Goal: Transaction & Acquisition: Obtain resource

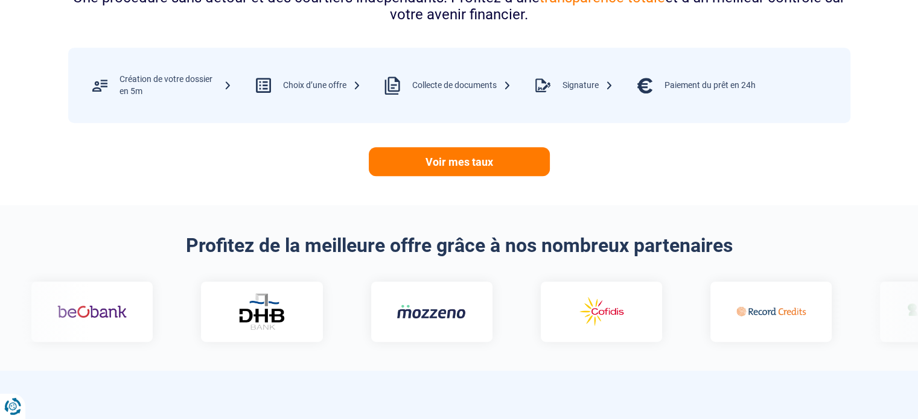
scroll to position [604, 0]
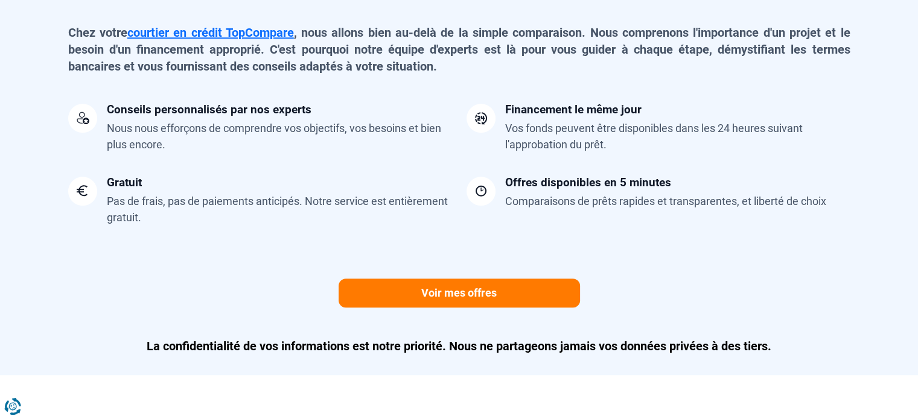
scroll to position [993, 0]
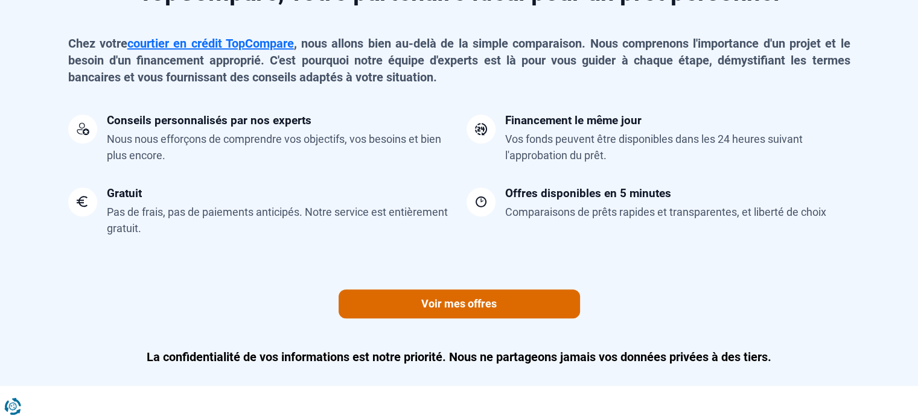
click at [483, 303] on link "Voir mes offres" at bounding box center [458, 304] width 241 height 29
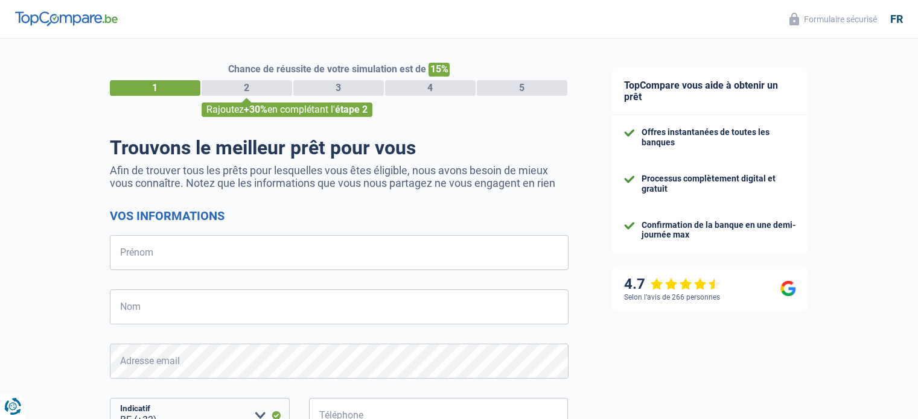
select select "32"
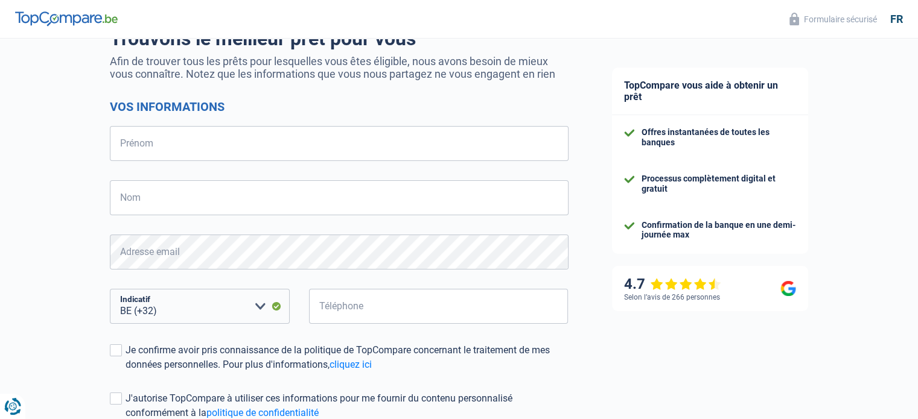
scroll to position [111, 0]
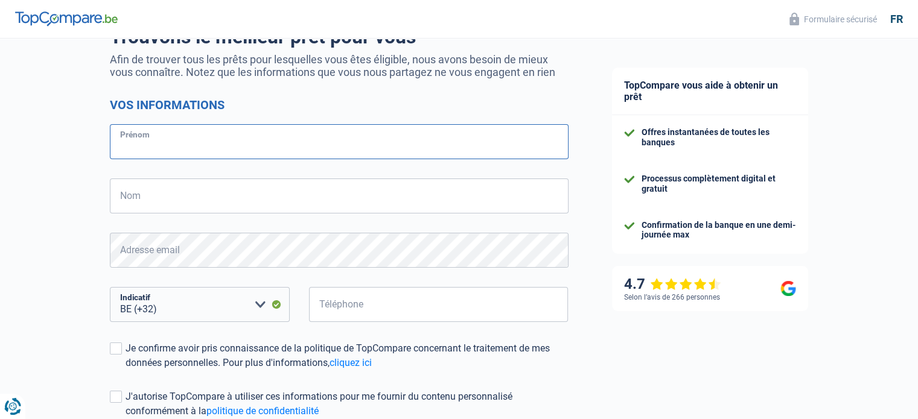
click at [285, 140] on input "Prénom" at bounding box center [339, 141] width 458 height 35
type input "[PERSON_NAME]"
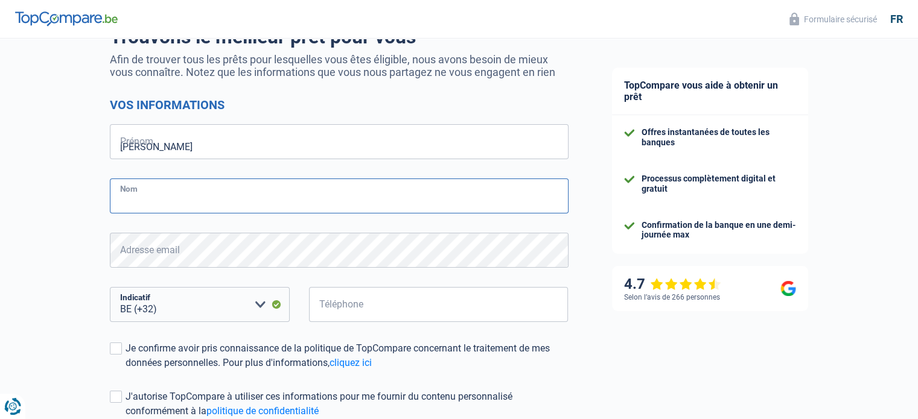
type input "[PERSON_NAME]"
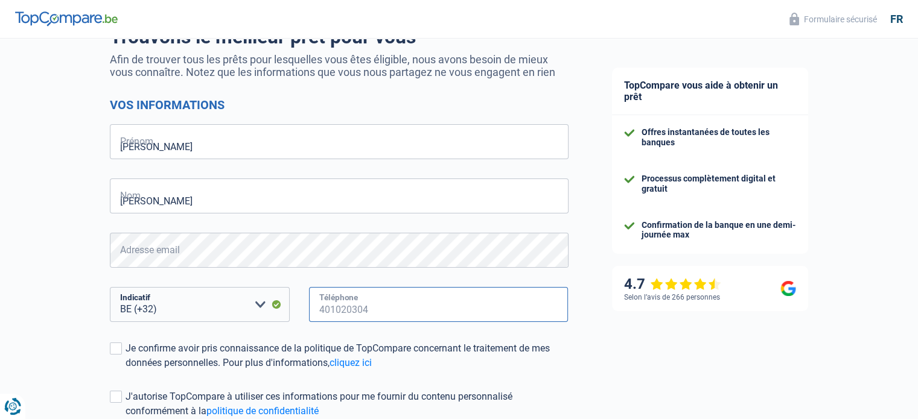
type input "498547820"
click at [16, 245] on div "Chance de réussite de votre simulation est de 15% 1 2 3 4 5 Rajoutez +30% en co…" at bounding box center [295, 231] width 590 height 617
click at [119, 346] on span at bounding box center [116, 349] width 12 height 12
click at [125, 370] on input "Je confirme avoir pris connaissance de la politique de TopCompare concernant le…" at bounding box center [125, 370] width 0 height 0
click at [61, 332] on div "Chance de réussite de votre simulation est de 15% 1 2 3 4 5 Rajoutez +30% en co…" at bounding box center [295, 231] width 590 height 617
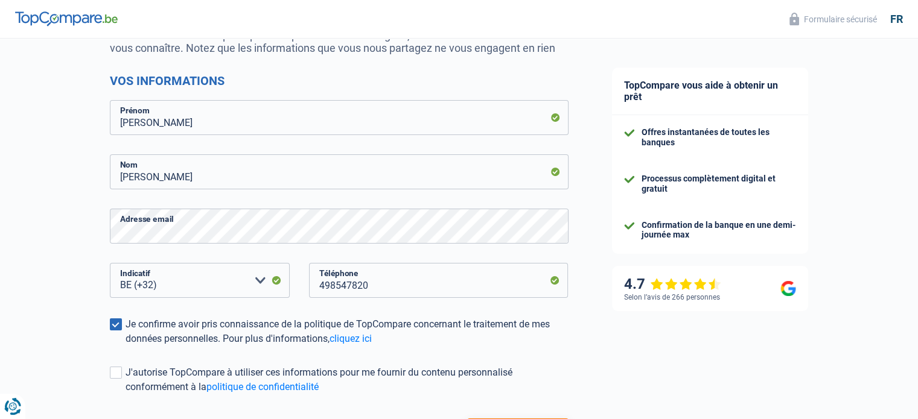
scroll to position [208, 0]
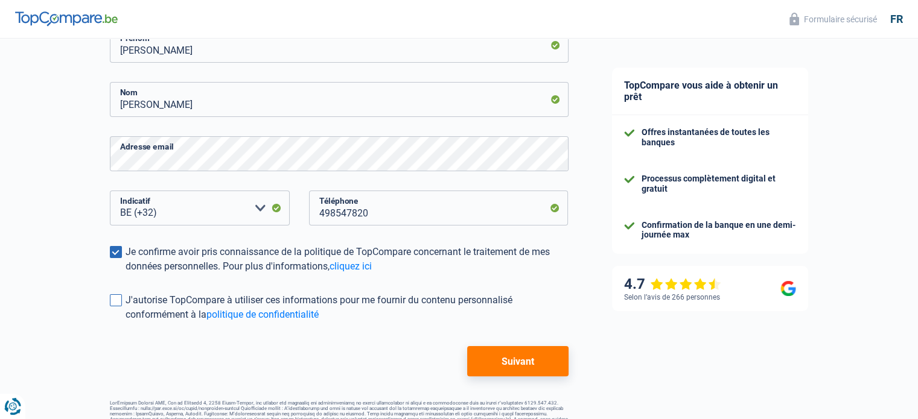
click at [118, 308] on label "J'autorise TopCompare à utiliser ces informations pour me fournir du contenu pe…" at bounding box center [339, 307] width 458 height 29
click at [125, 322] on input "J'autorise TopCompare à utiliser ces informations pour me fournir du contenu pe…" at bounding box center [125, 322] width 0 height 0
click at [536, 355] on button "Suivant" at bounding box center [517, 361] width 101 height 30
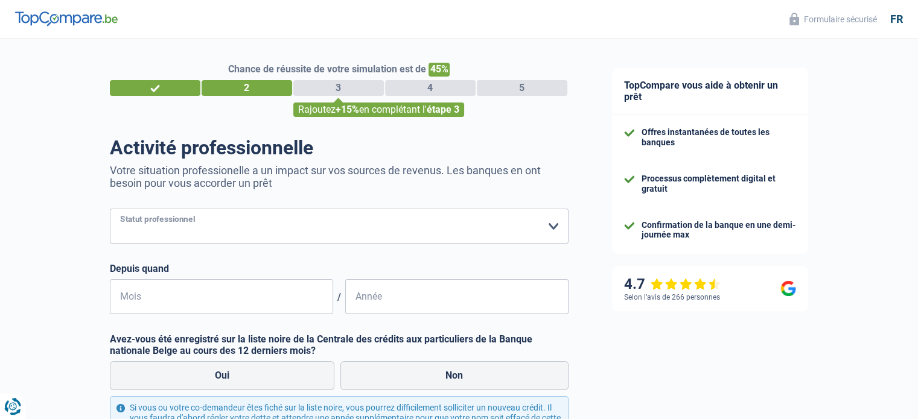
click at [379, 233] on select "Ouvrier Employé privé Employé public Invalide Indépendant Pensionné Chômeur Mut…" at bounding box center [339, 226] width 458 height 35
select select "unemployed"
click at [110, 209] on select "Ouvrier Employé privé Employé public Invalide Indépendant Pensionné Chômeur Mut…" at bounding box center [339, 226] width 458 height 35
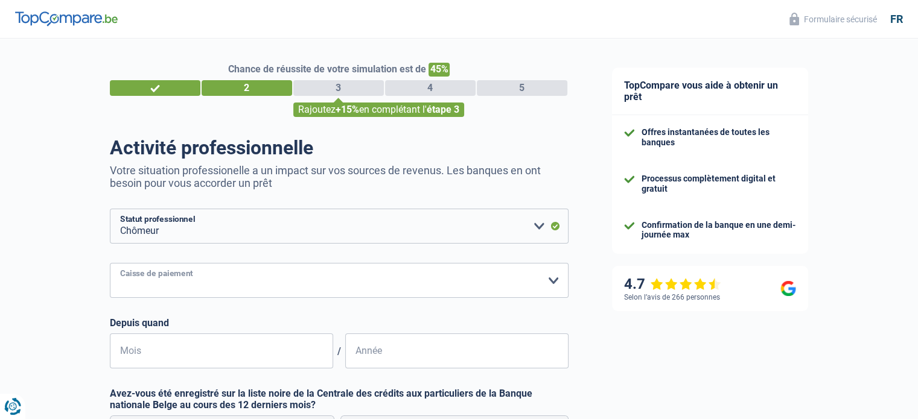
click at [183, 284] on select "CAPAC FGTB CSC CGSLB Autre Veuillez sélectionner une option" at bounding box center [339, 280] width 458 height 35
select select "csc"
click at [110, 264] on select "CAPAC FGTB CSC CGSLB Autre Veuillez sélectionner une option" at bounding box center [339, 280] width 458 height 35
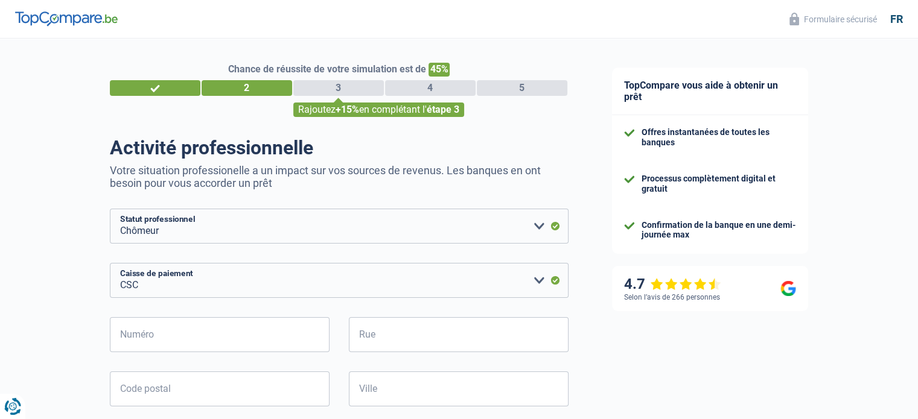
click at [59, 325] on div "Chance de réussite de votre simulation est de 45% 1 2 3 4 5 Rajoutez +15% en co…" at bounding box center [295, 406] width 590 height 745
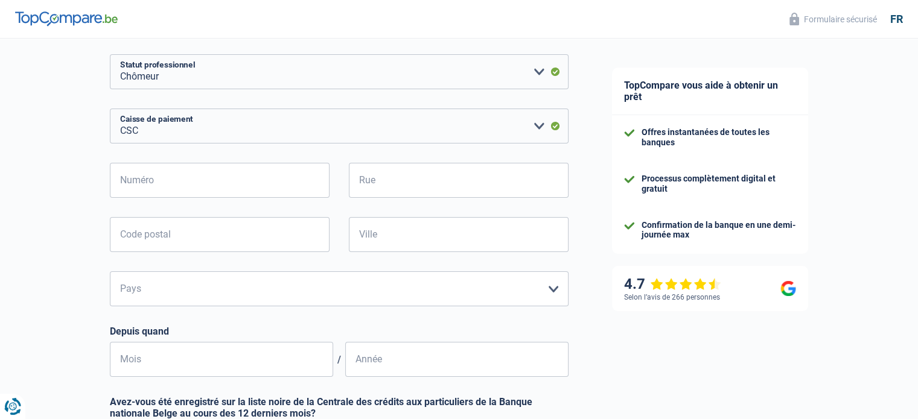
scroll to position [193, 0]
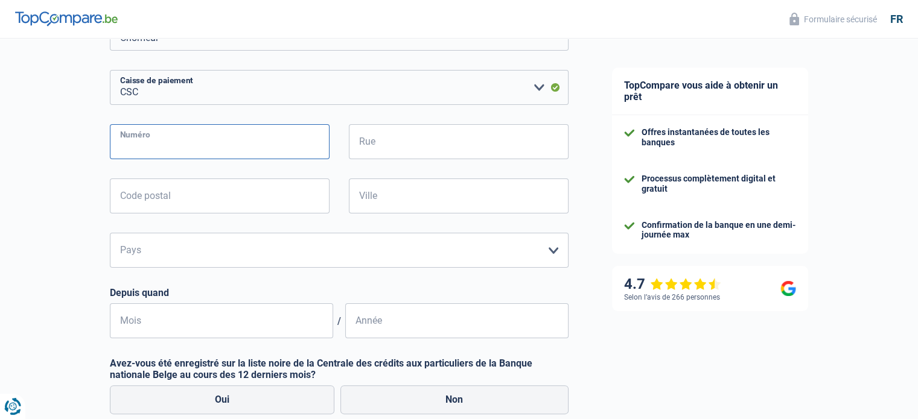
click at [189, 144] on input "Numéro" at bounding box center [220, 141] width 220 height 35
type input "52"
type input "52 [PERSON_NAME]"
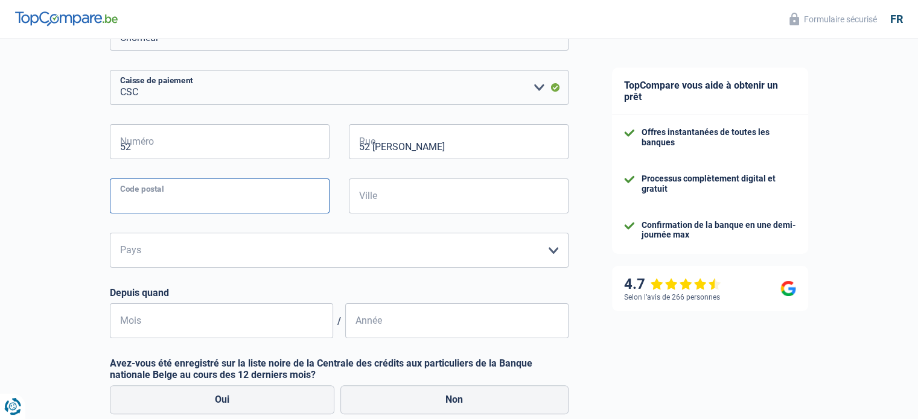
type input "1180"
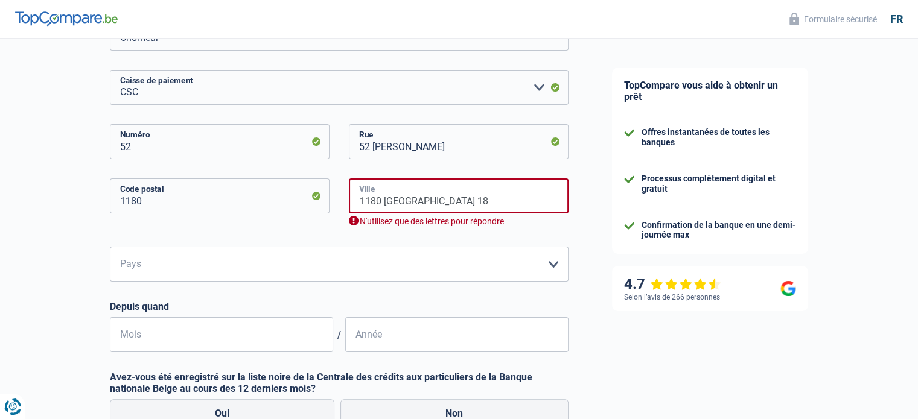
drag, startPoint x: 443, startPoint y: 193, endPoint x: 352, endPoint y: 200, distance: 90.7
click at [352, 200] on input "1180 Brussel 18" at bounding box center [459, 196] width 220 height 35
type input "UCCLE"
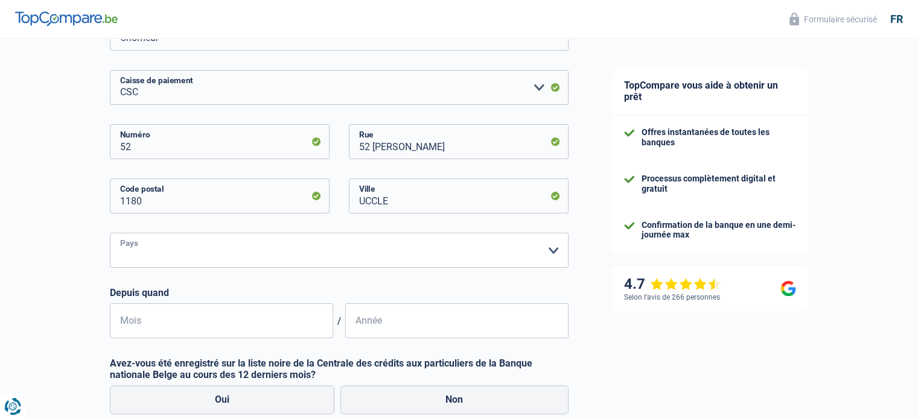
click at [302, 253] on select "Belgique Luxembourg Veuillez sélectionner une option" at bounding box center [339, 250] width 458 height 35
click at [110, 233] on select "Belgique Luxembourg Veuillez sélectionner une option" at bounding box center [339, 250] width 458 height 35
click at [241, 258] on select "Belgique Luxembourg Veuillez sélectionner une option" at bounding box center [339, 250] width 458 height 35
select select "BE"
click at [110, 233] on select "Belgique Luxembourg Veuillez sélectionner une option" at bounding box center [339, 250] width 458 height 35
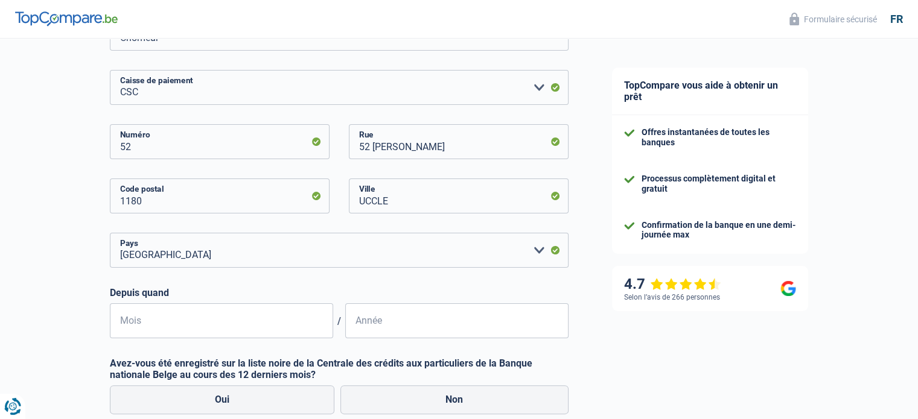
click at [81, 298] on div "Chance de réussite de votre simulation est de 45% 1 2 3 4 5 Rajoutez +15% en co…" at bounding box center [295, 213] width 590 height 745
click at [153, 323] on input "Mois" at bounding box center [221, 320] width 223 height 35
type input "01"
type input "2025"
click at [699, 339] on div "TopCompare vous aide à obtenir un prêt Offres instantanées de toutes les banque…" at bounding box center [754, 218] width 328 height 745
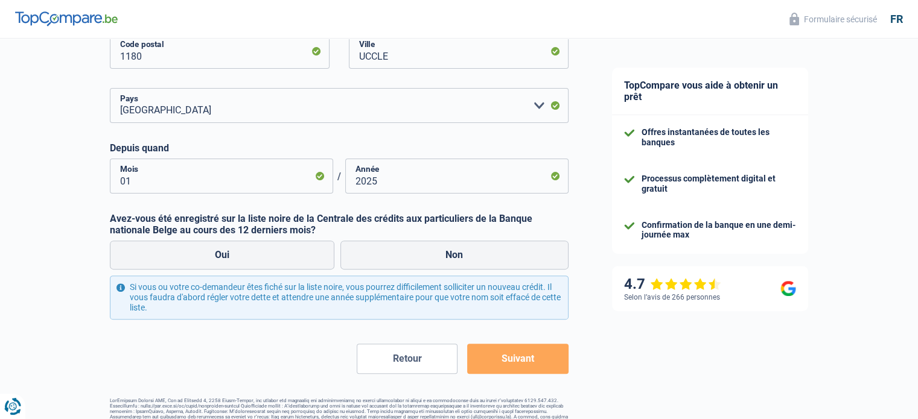
scroll to position [340, 0]
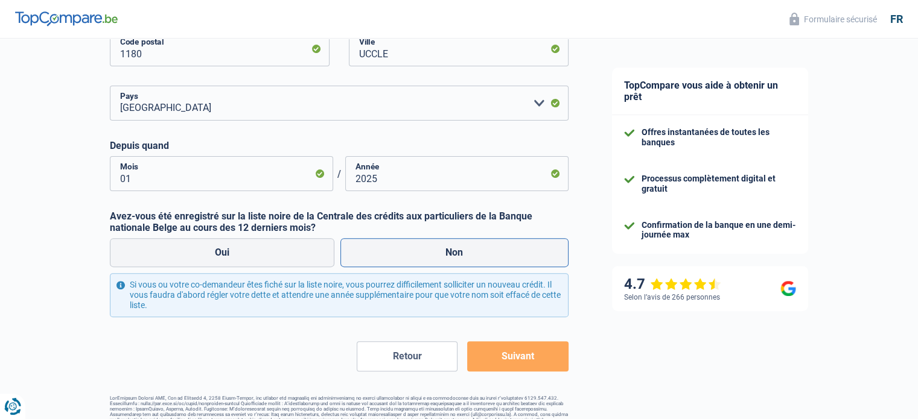
click at [471, 256] on label "Non" at bounding box center [454, 252] width 228 height 29
click at [471, 256] on input "Non" at bounding box center [454, 252] width 228 height 29
radio input "true"
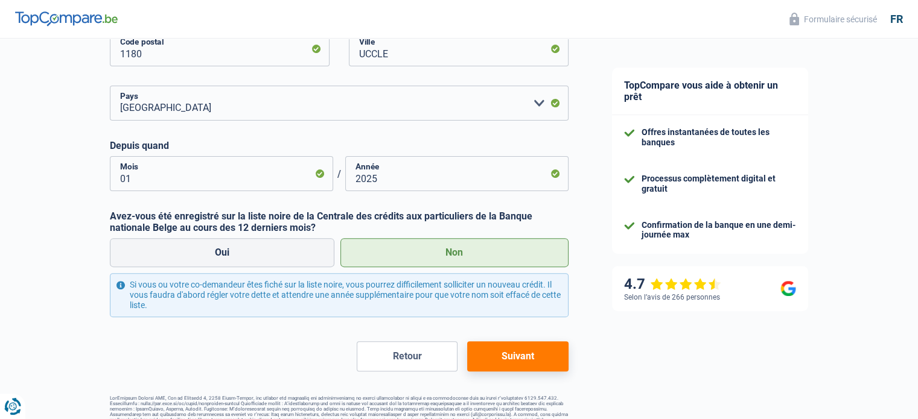
click at [526, 358] on button "Suivant" at bounding box center [517, 356] width 101 height 30
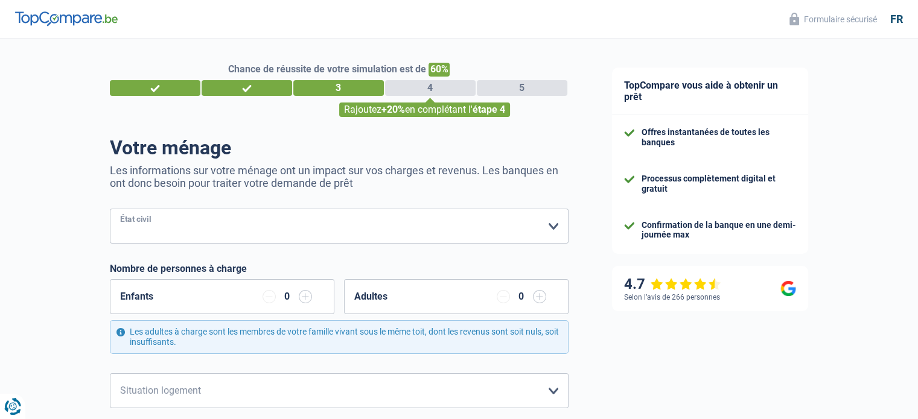
click at [290, 224] on select "Célibataire Marié(e) Cohabitant(e) légal(e) Divorcé(e) Veuf(ve) Séparé (de fait…" at bounding box center [339, 226] width 458 height 35
select select "divorced"
click at [110, 209] on select "Célibataire Marié(e) Cohabitant(e) légal(e) Divorcé(e) Veuf(ve) Séparé (de fait…" at bounding box center [339, 226] width 458 height 35
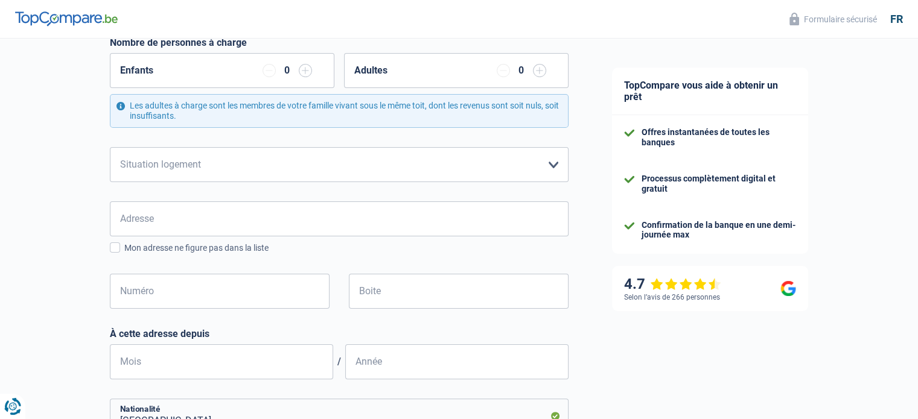
scroll to position [229, 0]
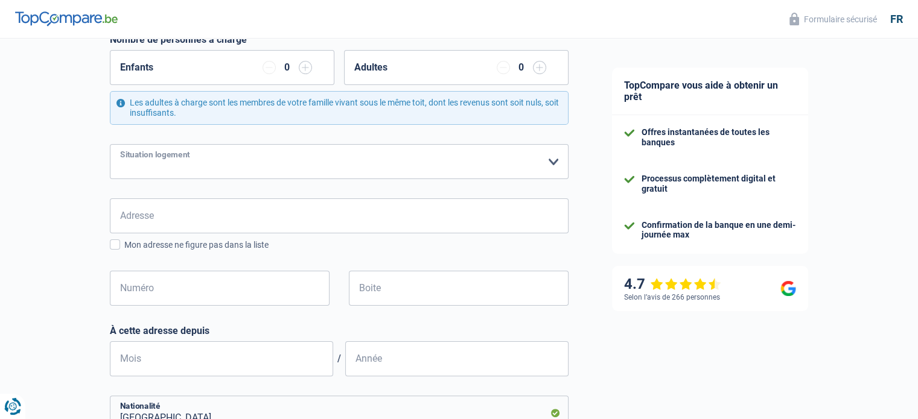
click at [515, 171] on select "Locataire Propriétaire avec prêt hypothécaire Propriétaire sans prêt hypothécai…" at bounding box center [339, 161] width 458 height 35
select select "rents"
click at [110, 144] on select "Locataire Propriétaire avec prêt hypothécaire Propriétaire sans prêt hypothécai…" at bounding box center [339, 161] width 458 height 35
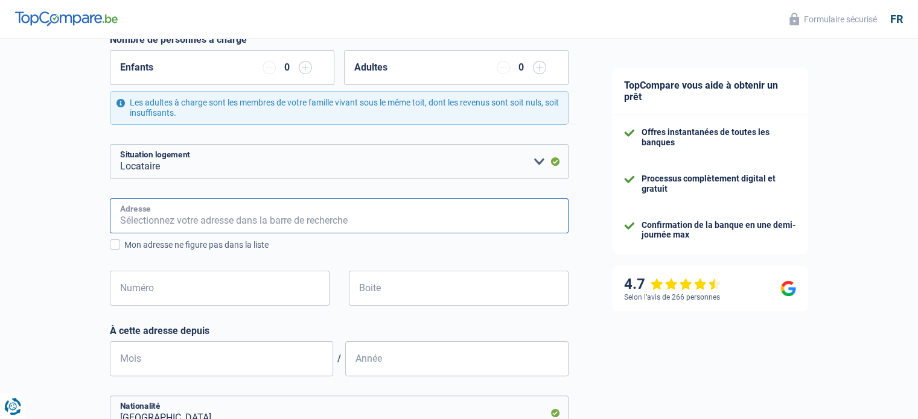
click at [420, 222] on input "Adresse" at bounding box center [339, 215] width 458 height 35
type input "Rue Victor Allard 52/4"
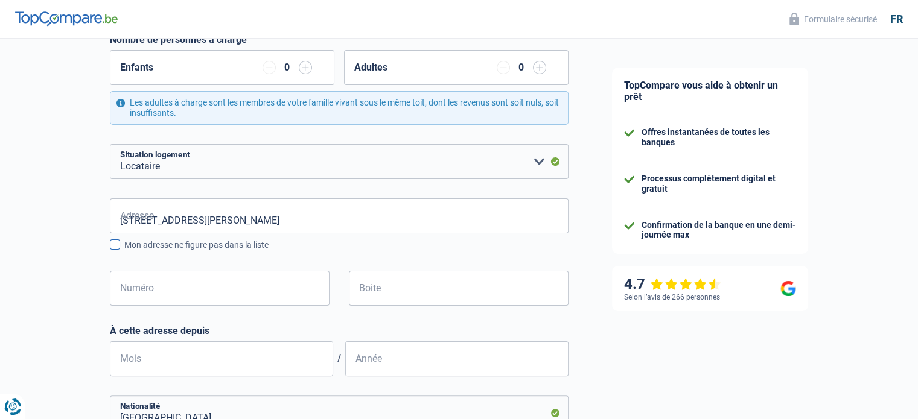
type input "Belgique"
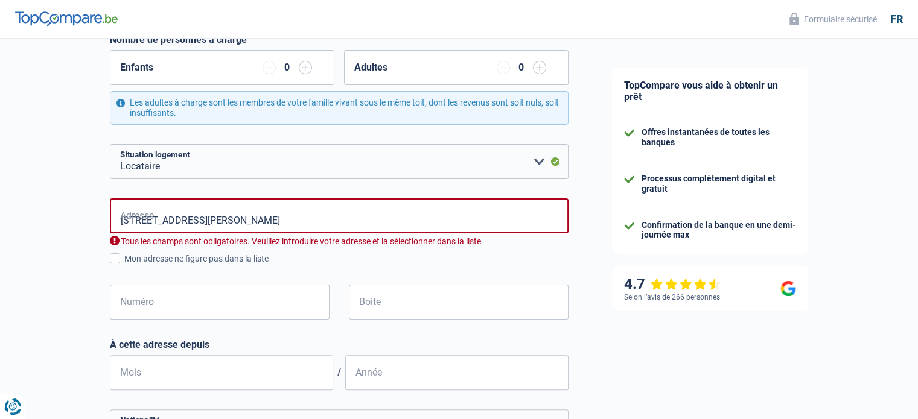
type input "Belgique"
click at [118, 262] on span at bounding box center [115, 258] width 10 height 10
click at [124, 265] on input "Mon adresse ne figure pas dans la liste" at bounding box center [124, 265] width 0 height 0
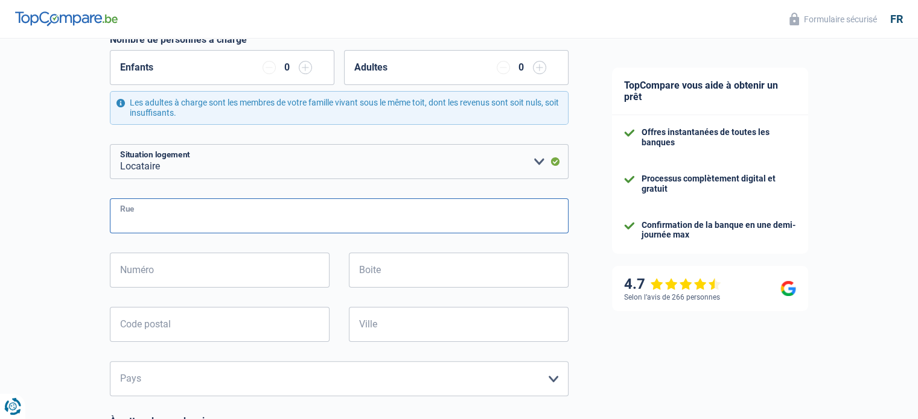
click at [154, 209] on input "Rue" at bounding box center [339, 215] width 458 height 35
type input "VICTOR ALLARD"
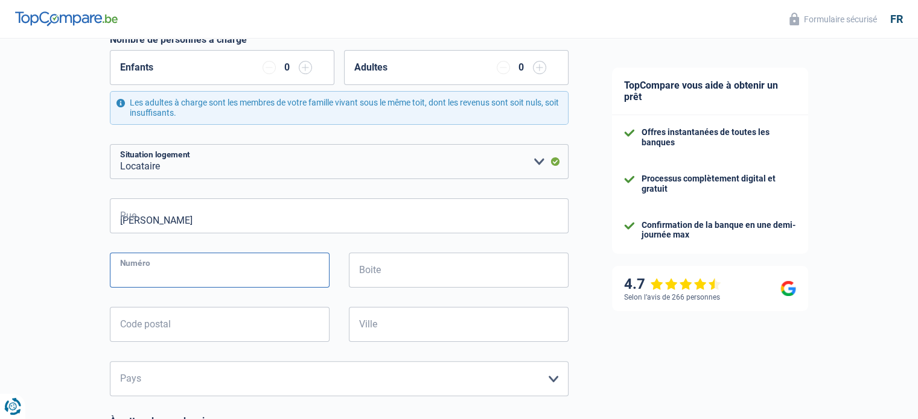
type input "52"
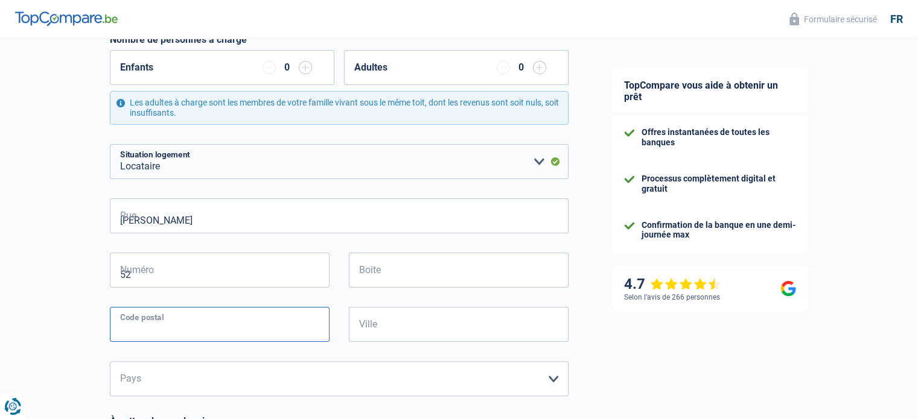
type input "1180"
type input "1180 Brussel 18"
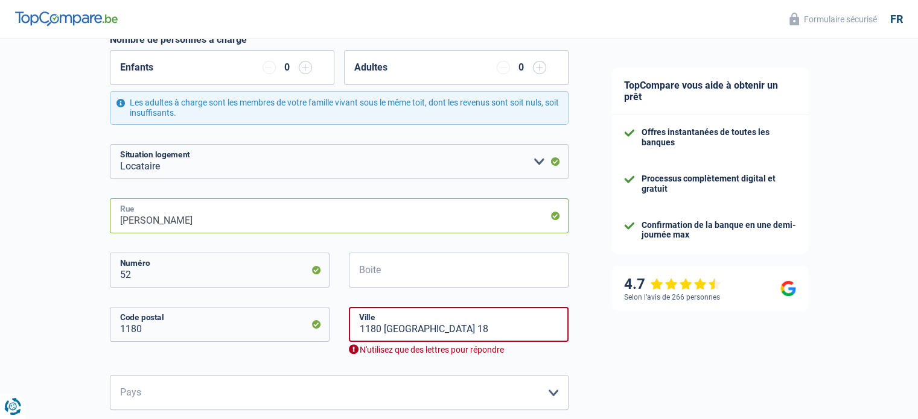
type input "52 [PERSON_NAME]"
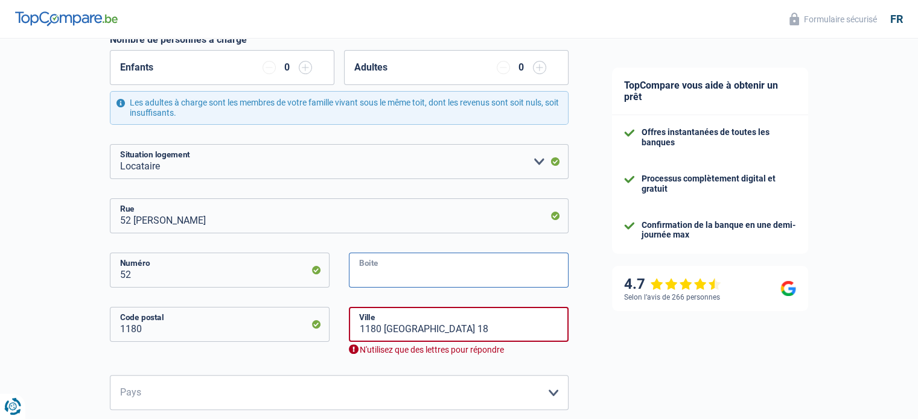
click at [402, 267] on input "Boite" at bounding box center [459, 270] width 220 height 35
type input "4"
drag, startPoint x: 445, startPoint y: 328, endPoint x: 350, endPoint y: 327, distance: 95.3
click at [350, 327] on input "1180 Brussel 18" at bounding box center [459, 324] width 220 height 35
type input "UCCLE"
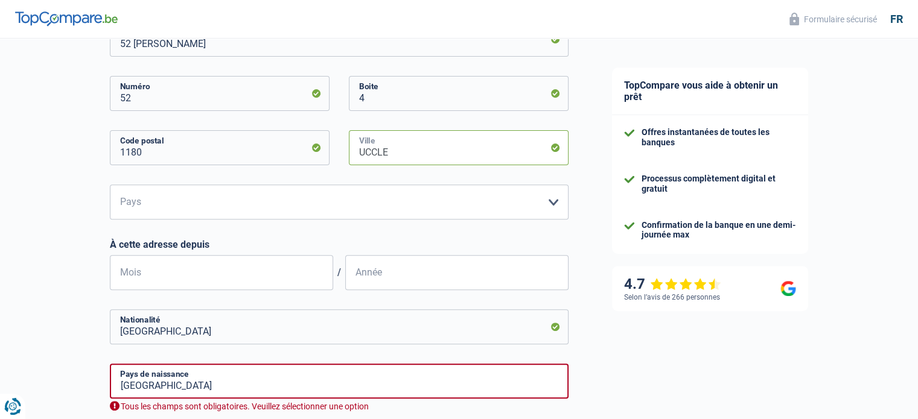
scroll to position [475, 0]
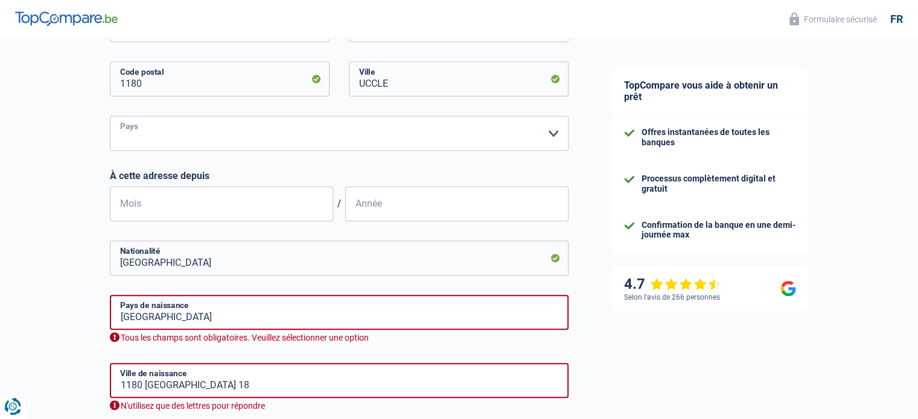
click at [366, 149] on select "Belgique Luxembourg Veuillez sélectionner une option" at bounding box center [339, 133] width 458 height 35
select select "BE"
click at [110, 116] on select "Belgique Luxembourg Veuillez sélectionner une option" at bounding box center [339, 133] width 458 height 35
click at [252, 207] on input "Mois" at bounding box center [221, 203] width 223 height 35
type input "01"
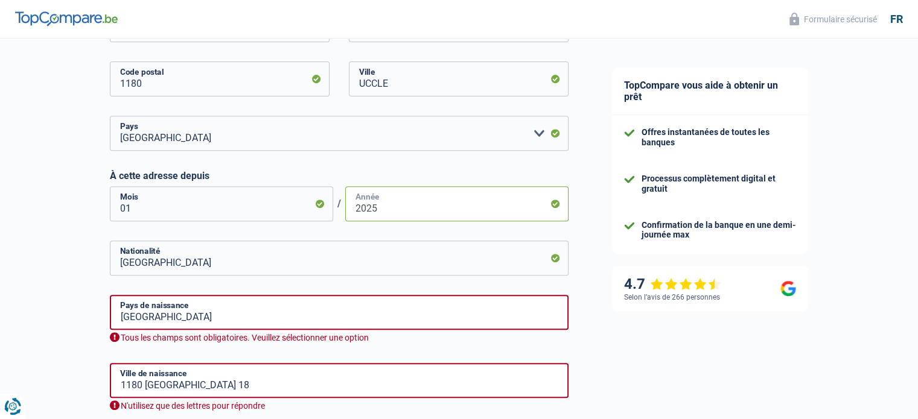
type input "2025"
click at [12, 312] on div "Chance de réussite de votre simulation est de 60% 1 2 3 4 5 Rajoutez +20% en co…" at bounding box center [295, 73] width 590 height 1029
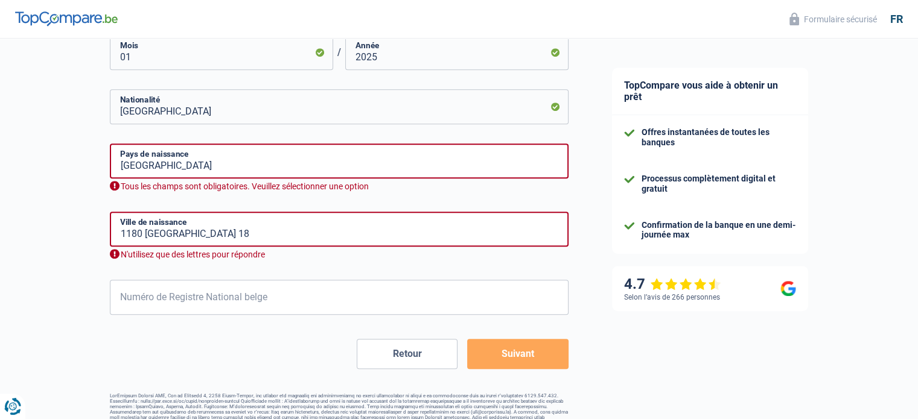
scroll to position [644, 0]
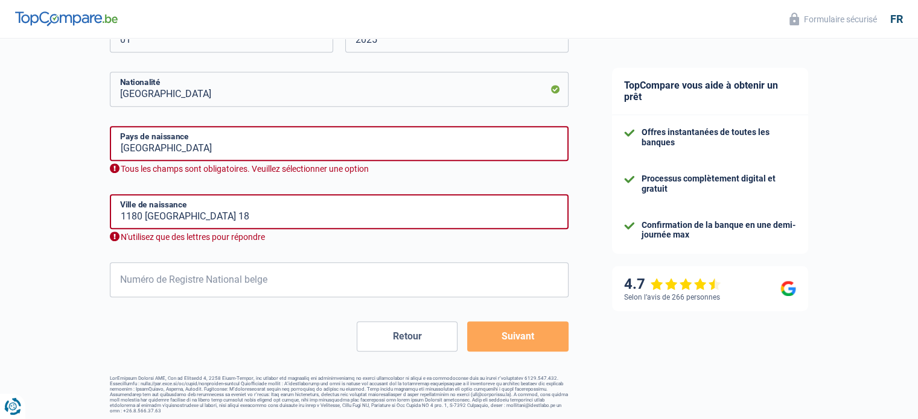
click at [195, 147] on input "Belgique" at bounding box center [339, 143] width 458 height 35
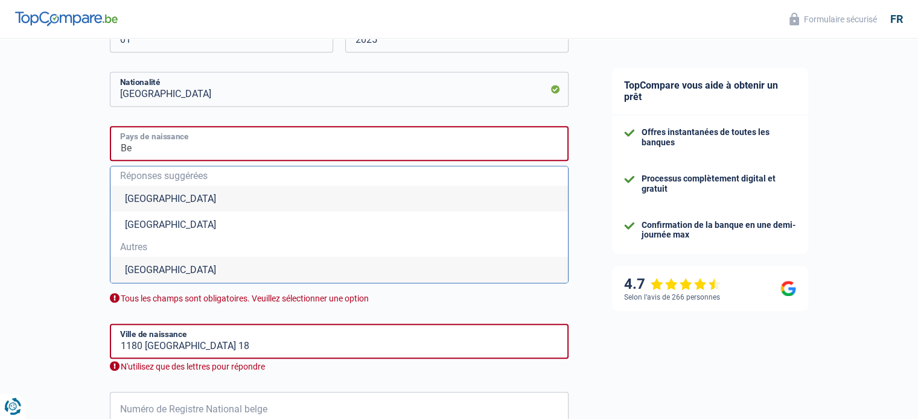
type input "B"
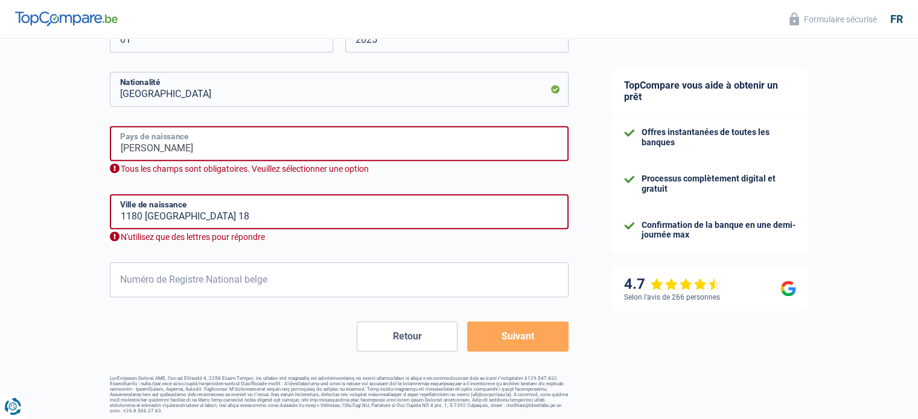
type input "[PERSON_NAME]"
click at [169, 151] on input "[PERSON_NAME]" at bounding box center [339, 143] width 458 height 35
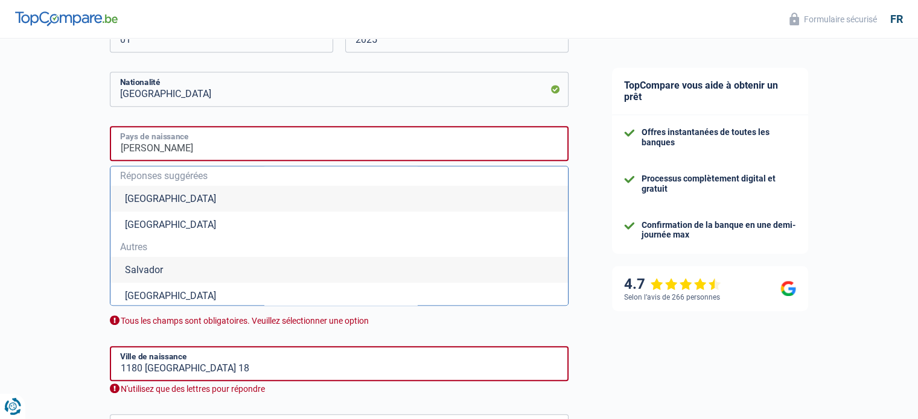
drag, startPoint x: 169, startPoint y: 151, endPoint x: 97, endPoint y: 152, distance: 72.4
click at [173, 270] on li "Chili" at bounding box center [338, 270] width 457 height 26
type input "Chili"
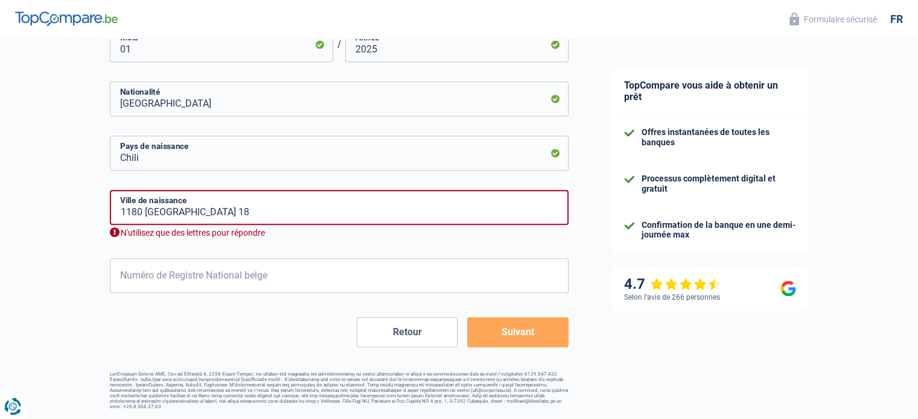
scroll to position [634, 0]
click at [209, 211] on input "1180 Brussel 18" at bounding box center [339, 207] width 458 height 35
drag, startPoint x: 209, startPoint y: 211, endPoint x: 101, endPoint y: 211, distance: 108.0
paste input "[PERSON_NAME]"
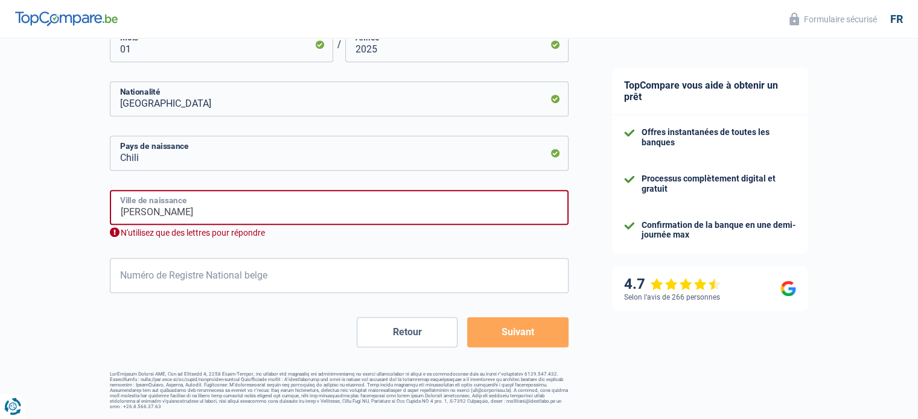
scroll to position [620, 0]
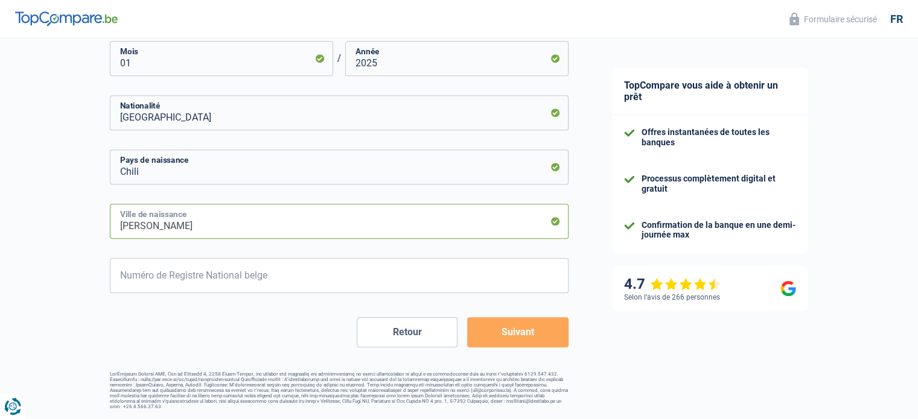
type input "[PERSON_NAME]"
click at [139, 280] on input "Numéro de Registre National belge" at bounding box center [339, 275] width 458 height 35
type input "76.12.27-302.83"
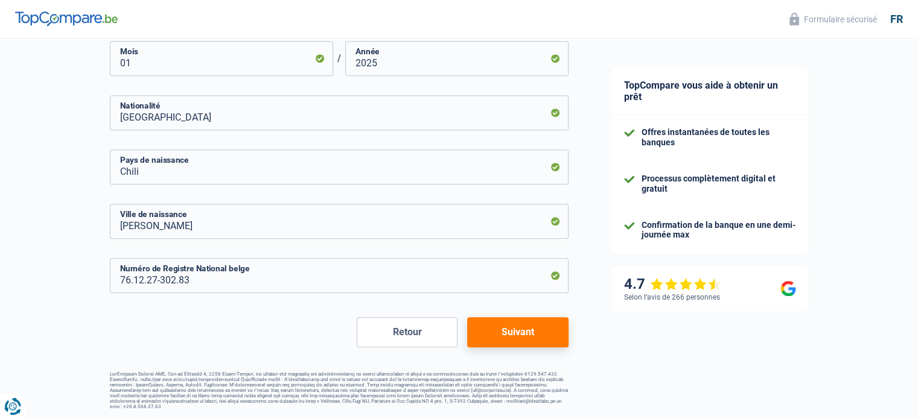
click at [499, 331] on button "Suivant" at bounding box center [517, 332] width 101 height 30
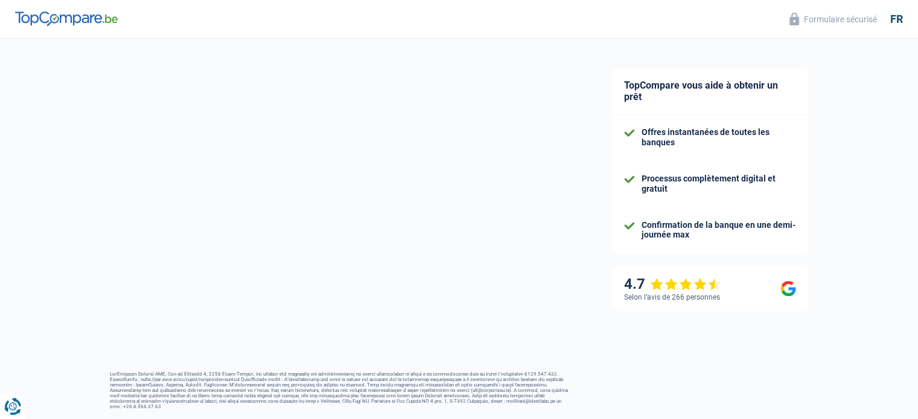
select select "unemployment"
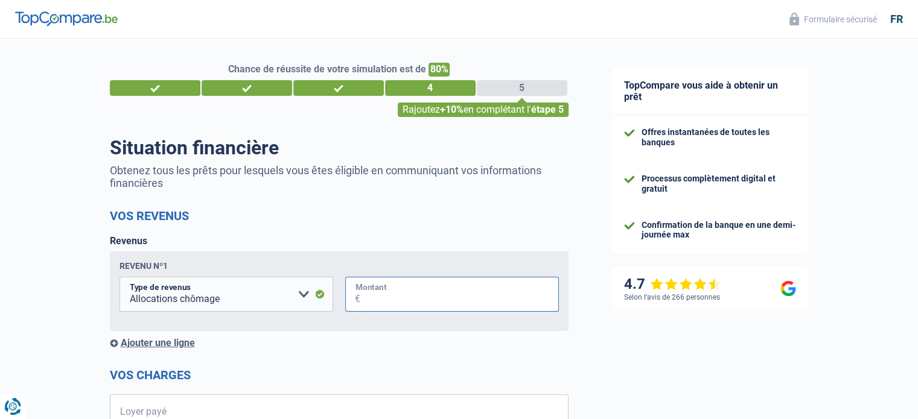
click at [430, 299] on input "Montant" at bounding box center [459, 294] width 198 height 35
type input "1.450"
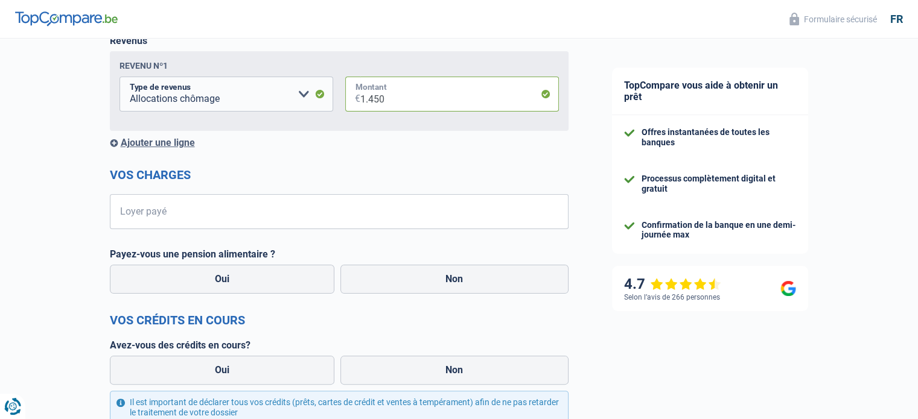
scroll to position [226, 0]
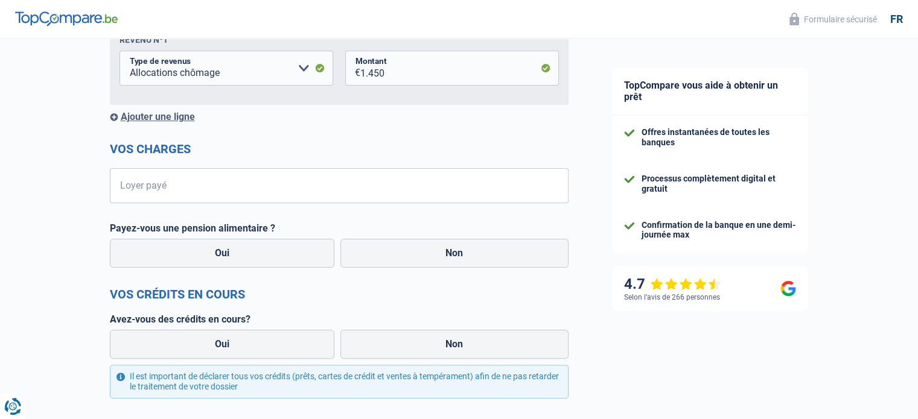
click at [414, 206] on form "Vos revenus Revenus Revenu nº1 Allocation d'handicap Allocations chômage Alloca…" at bounding box center [339, 282] width 458 height 599
click at [387, 189] on input "Loyer payé" at bounding box center [346, 185] width 443 height 35
type input "750"
click at [427, 253] on label "Non" at bounding box center [454, 253] width 228 height 29
click at [427, 253] on input "Non" at bounding box center [454, 253] width 228 height 29
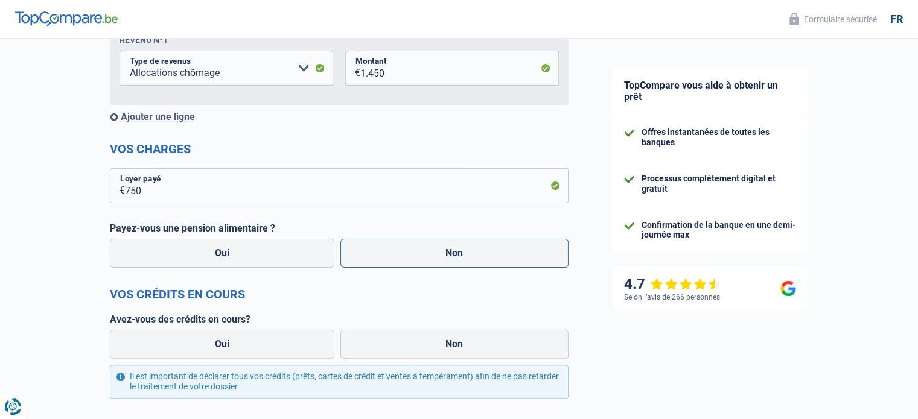
radio input "true"
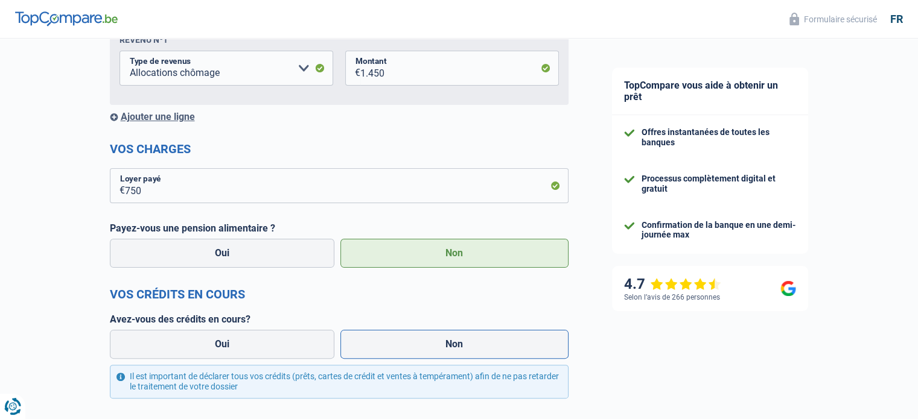
click at [516, 349] on label "Non" at bounding box center [454, 344] width 228 height 29
click at [516, 349] on input "Non" at bounding box center [454, 344] width 228 height 29
radio input "true"
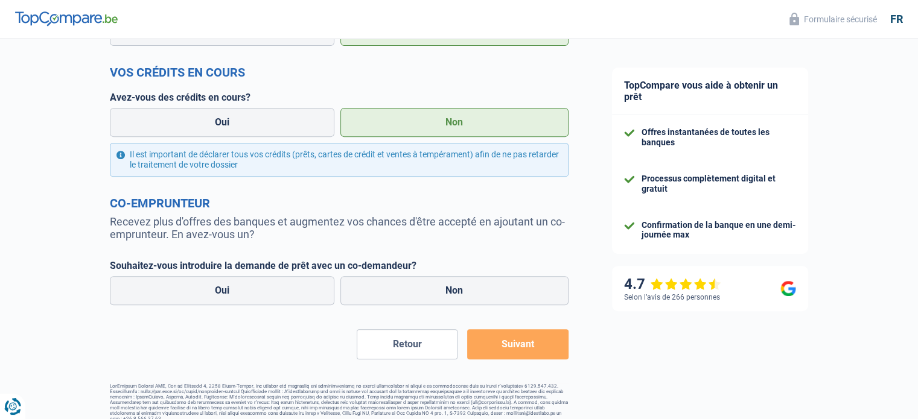
scroll to position [461, 0]
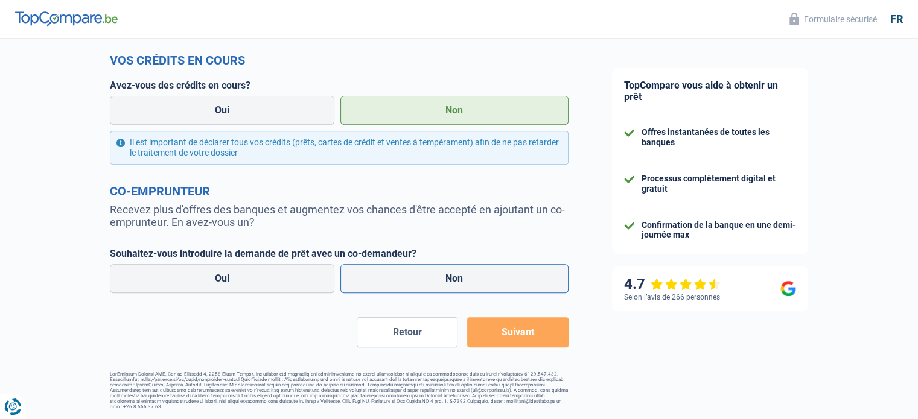
click at [530, 276] on label "Non" at bounding box center [454, 278] width 228 height 29
click at [530, 276] on input "Non" at bounding box center [454, 278] width 228 height 29
radio input "true"
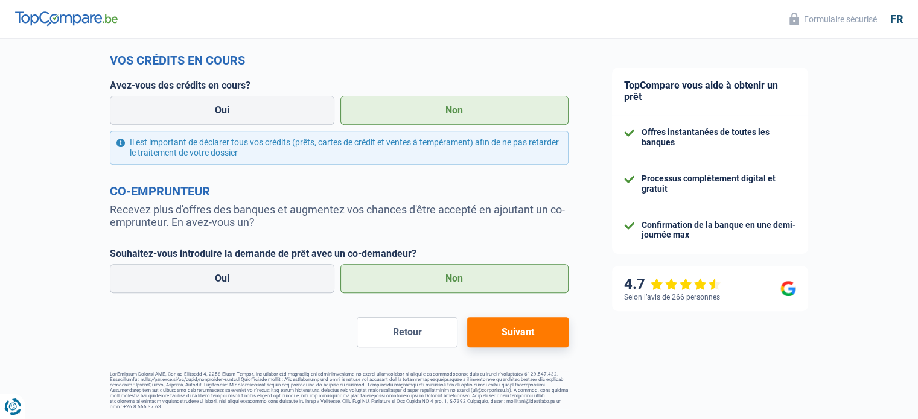
click at [521, 340] on button "Suivant" at bounding box center [517, 332] width 101 height 30
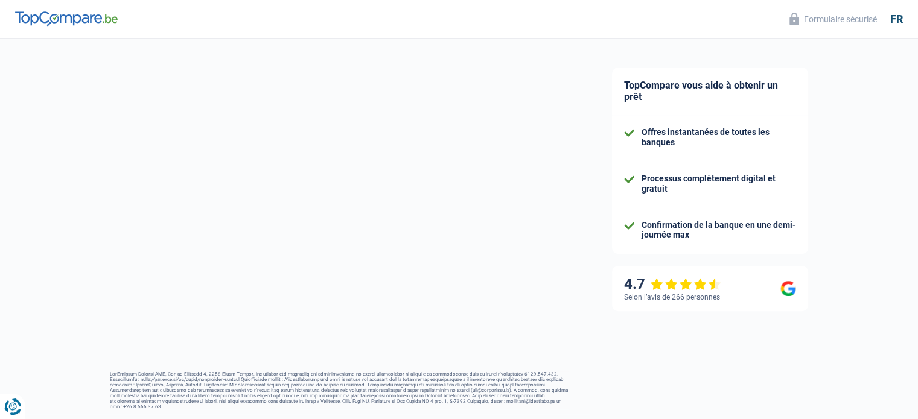
select select "48"
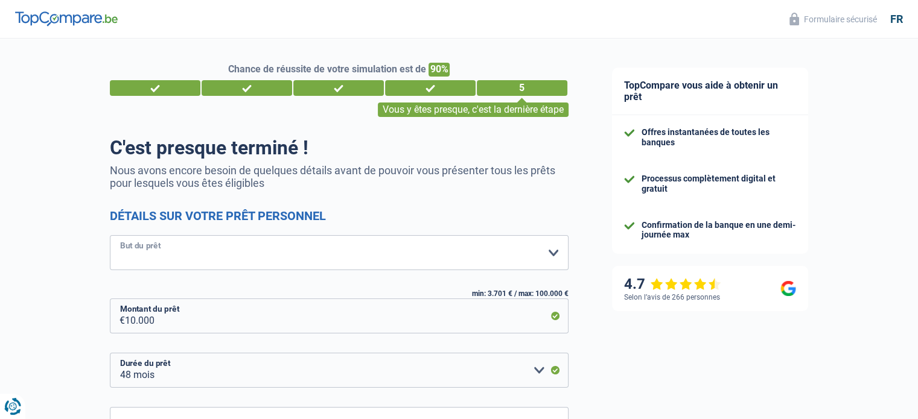
click at [299, 241] on select "Confort maison: meubles, textile, peinture, électroménager, outillage non-profe…" at bounding box center [339, 252] width 458 height 35
select select "drivingLicense"
click at [110, 236] on select "Confort maison: meubles, textile, peinture, électroménager, outillage non-profe…" at bounding box center [339, 252] width 458 height 35
click at [229, 310] on input "10.000" at bounding box center [346, 316] width 443 height 35
type input "1.000"
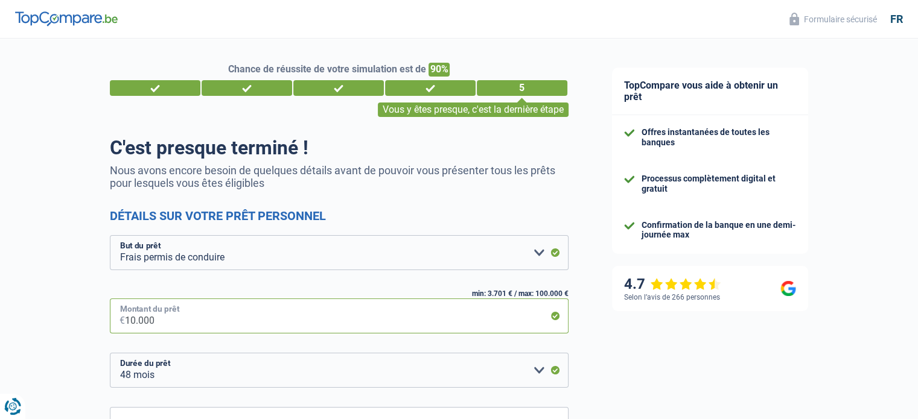
select select "24"
type input "1"
type input "2.000"
click at [763, 323] on div "TopCompare vous aide à obtenir un prêt Offres instantanées de toutes les banque…" at bounding box center [754, 323] width 328 height 568
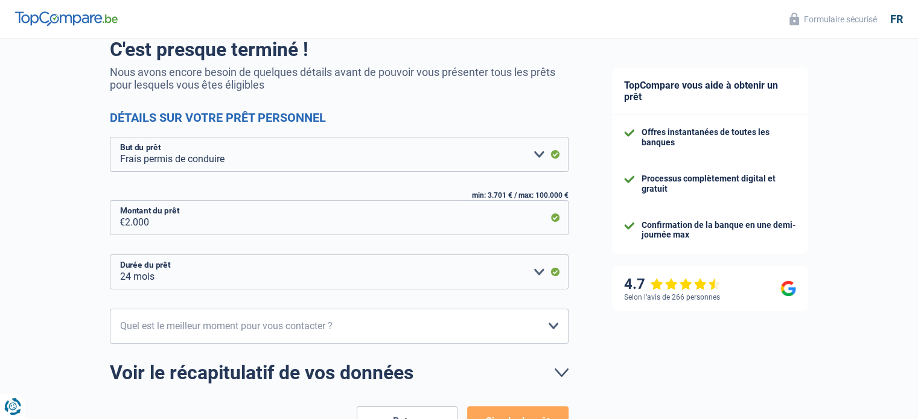
scroll to position [127, 0]
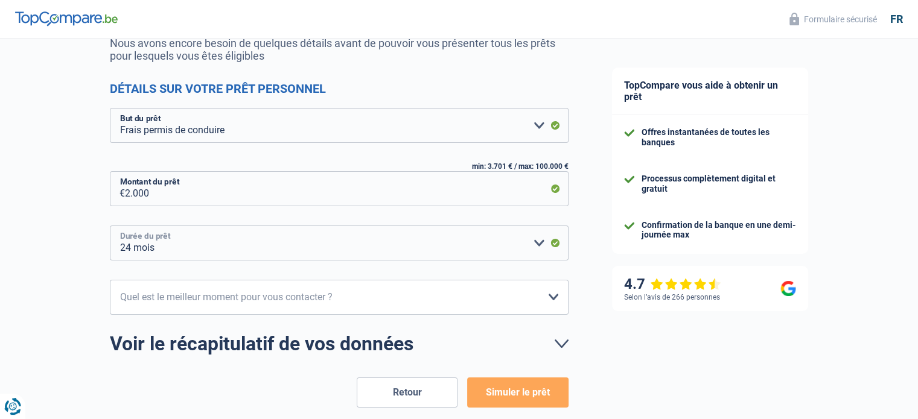
click at [532, 232] on select "12 mois 18 mois 24 mois Veuillez sélectionner une option" at bounding box center [339, 243] width 458 height 35
click at [110, 226] on select "12 mois 18 mois 24 mois Veuillez sélectionner une option" at bounding box center [339, 243] width 458 height 35
click at [345, 298] on select "10h-12h 12h-14h 14h-16h 16h-18h Veuillez sélectionner une option" at bounding box center [339, 297] width 458 height 35
select select "14-16"
click at [110, 280] on select "10h-12h 12h-14h 14h-16h 16h-18h Veuillez sélectionner une option" at bounding box center [339, 297] width 458 height 35
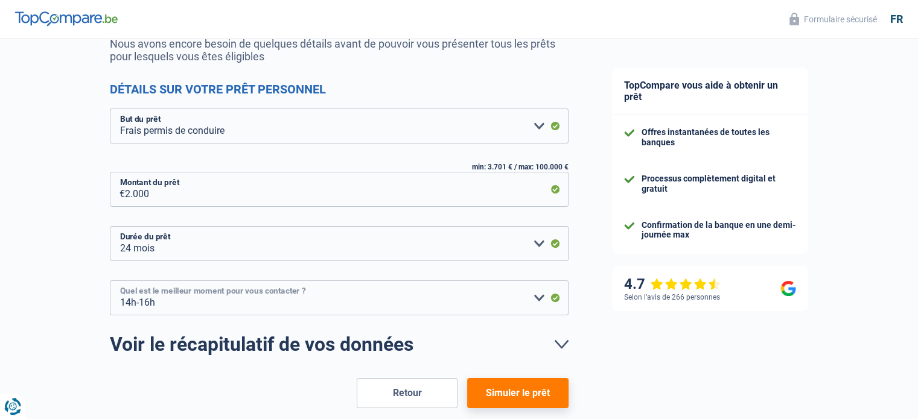
scroll to position [188, 0]
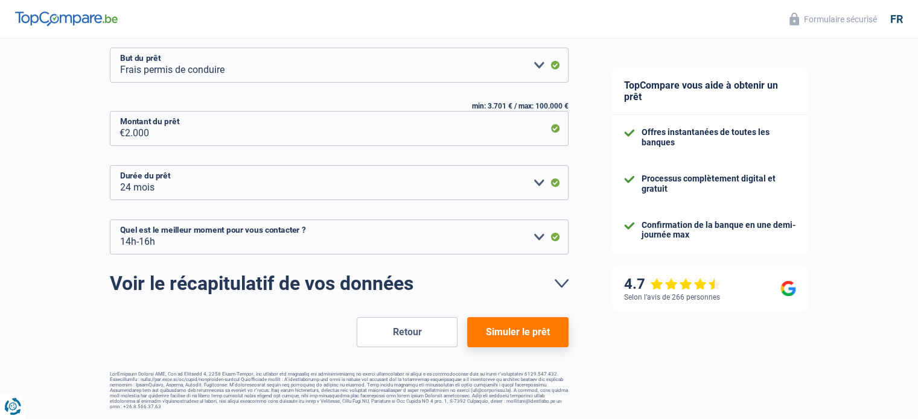
click at [547, 332] on button "Simuler le prêt" at bounding box center [517, 332] width 101 height 30
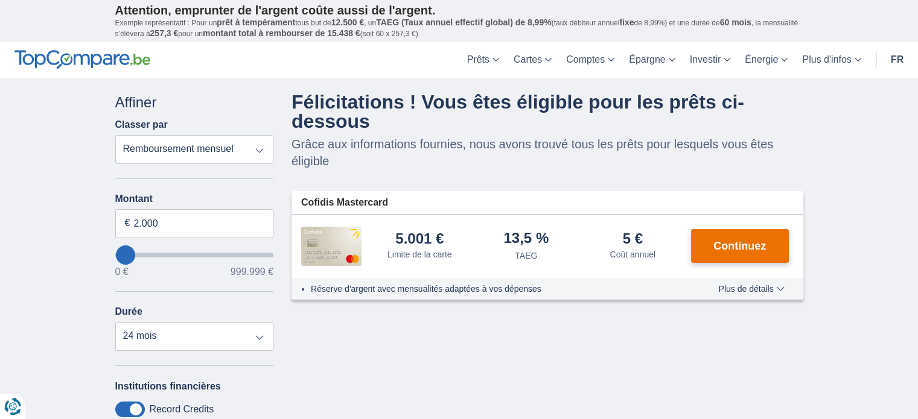
click at [738, 237] on button "Continuez" at bounding box center [740, 246] width 98 height 34
type input "229.000"
type input "229000"
select select "120"
click at [156, 253] on input "wantToBorrow" at bounding box center [194, 255] width 159 height 5
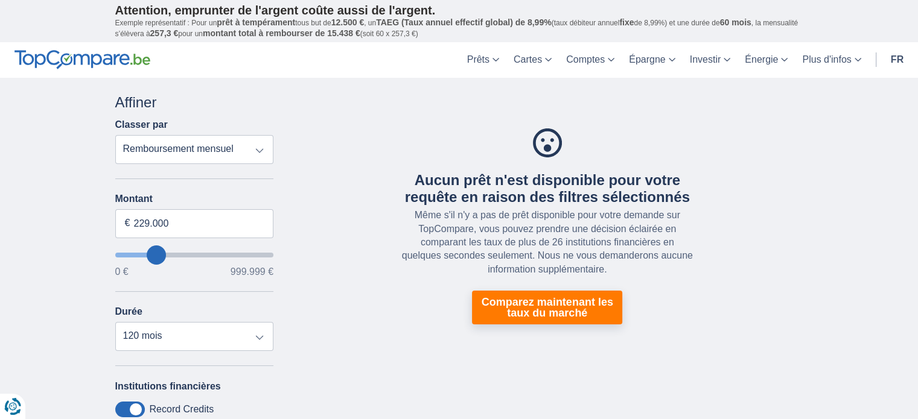
type input "323000"
type input "323.000"
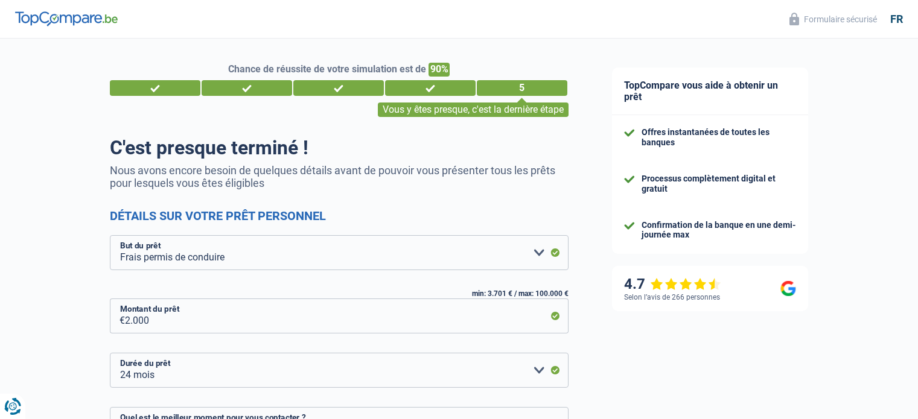
select select "drivingLicense"
select select "24"
select select "14-16"
